Goal: Information Seeking & Learning: Learn about a topic

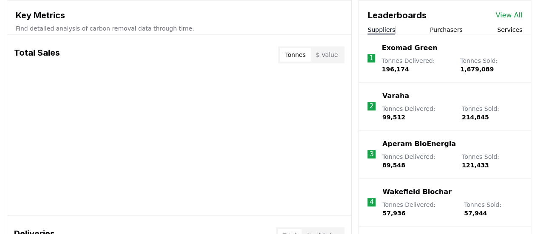
scroll to position [325, 0]
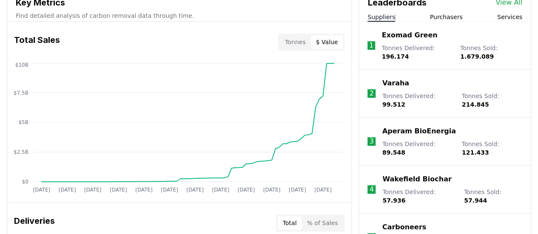
click at [326, 41] on button "$ Value" at bounding box center [327, 42] width 32 height 14
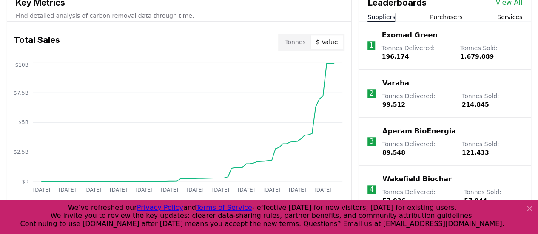
click at [307, 41] on button "Tonnes" at bounding box center [295, 42] width 31 height 14
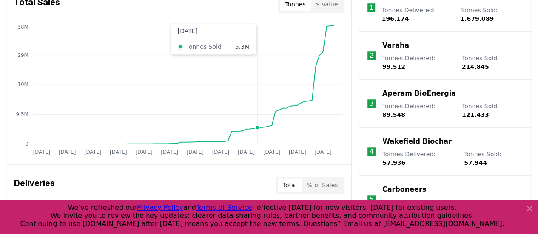
scroll to position [410, 0]
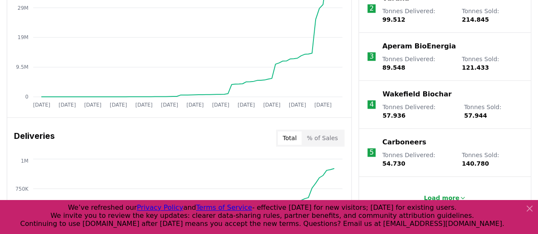
click at [323, 130] on div "Total % of Sales" at bounding box center [310, 138] width 69 height 17
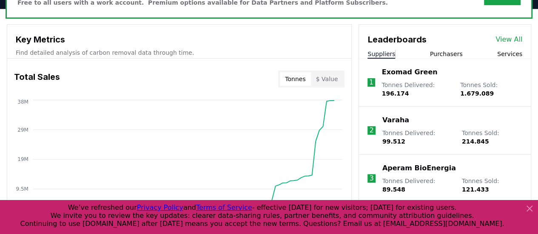
scroll to position [197, 0]
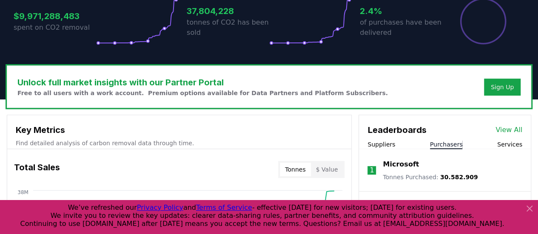
click at [437, 143] on button "Purchasers" at bounding box center [446, 144] width 33 height 9
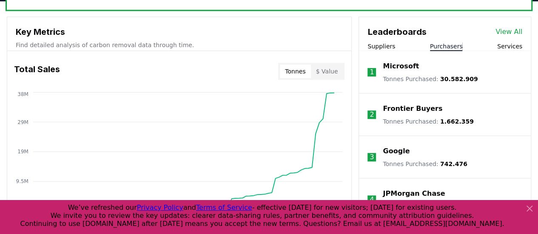
scroll to position [283, 0]
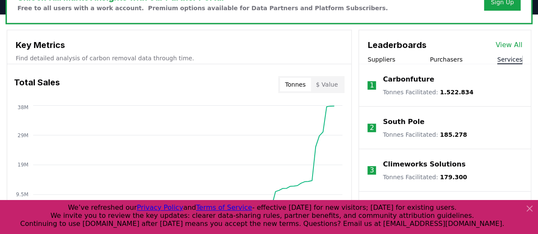
click at [506, 59] on button "Services" at bounding box center [510, 59] width 25 height 9
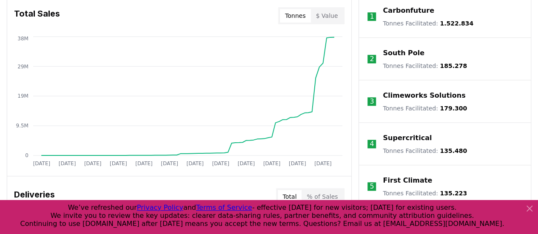
scroll to position [325, 0]
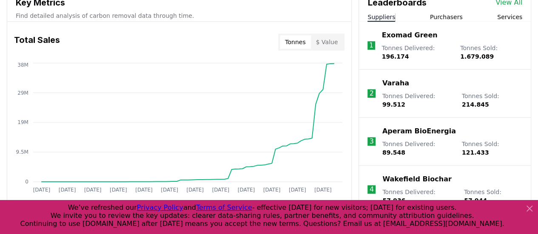
click at [384, 13] on button "Suppliers" at bounding box center [382, 17] width 28 height 9
click at [444, 17] on button "Purchasers" at bounding box center [446, 17] width 33 height 9
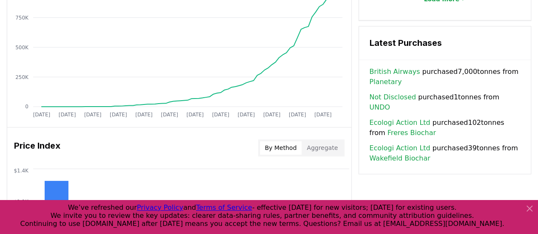
scroll to position [495, 0]
